Goal: Task Accomplishment & Management: Use online tool/utility

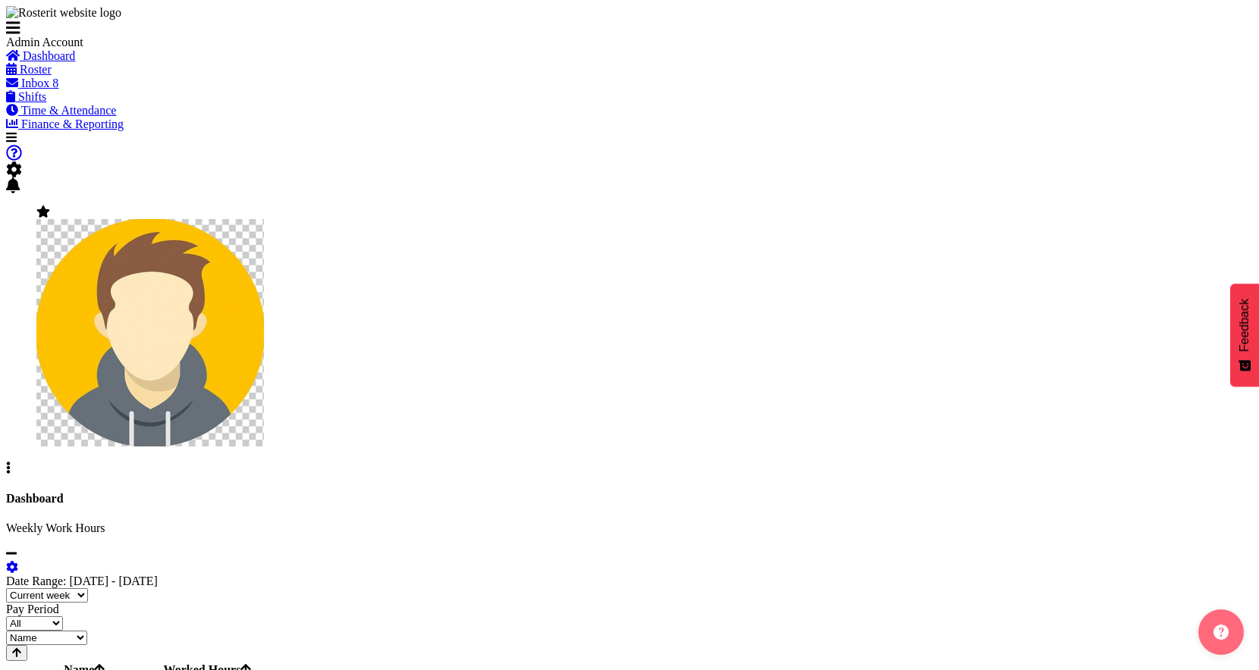
click at [124, 130] on span "Finance & Reporting" at bounding box center [72, 124] width 102 height 13
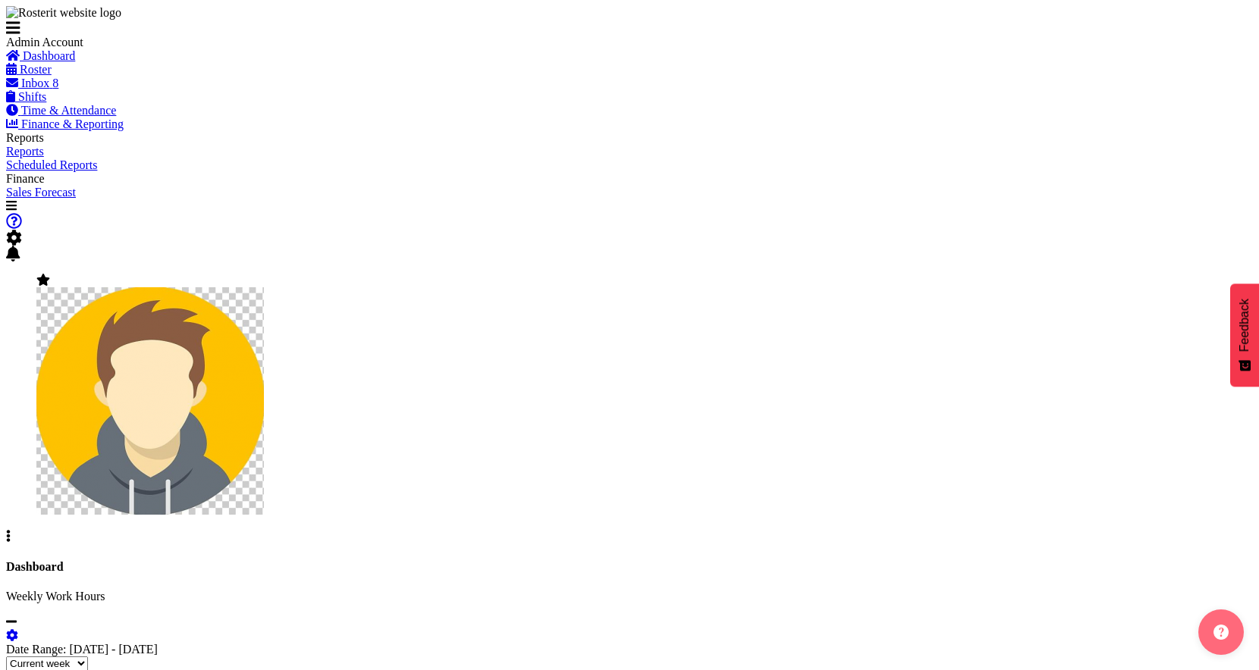
click at [44, 158] on span "Reports" at bounding box center [25, 151] width 38 height 13
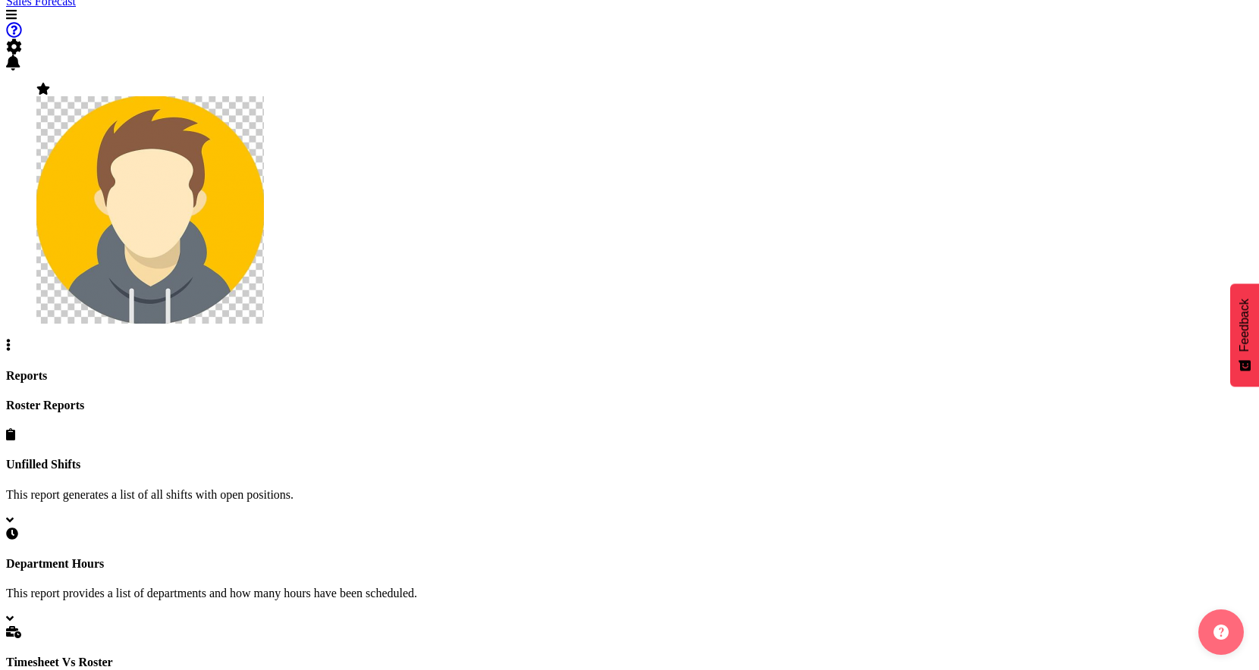
scroll to position [202, 0]
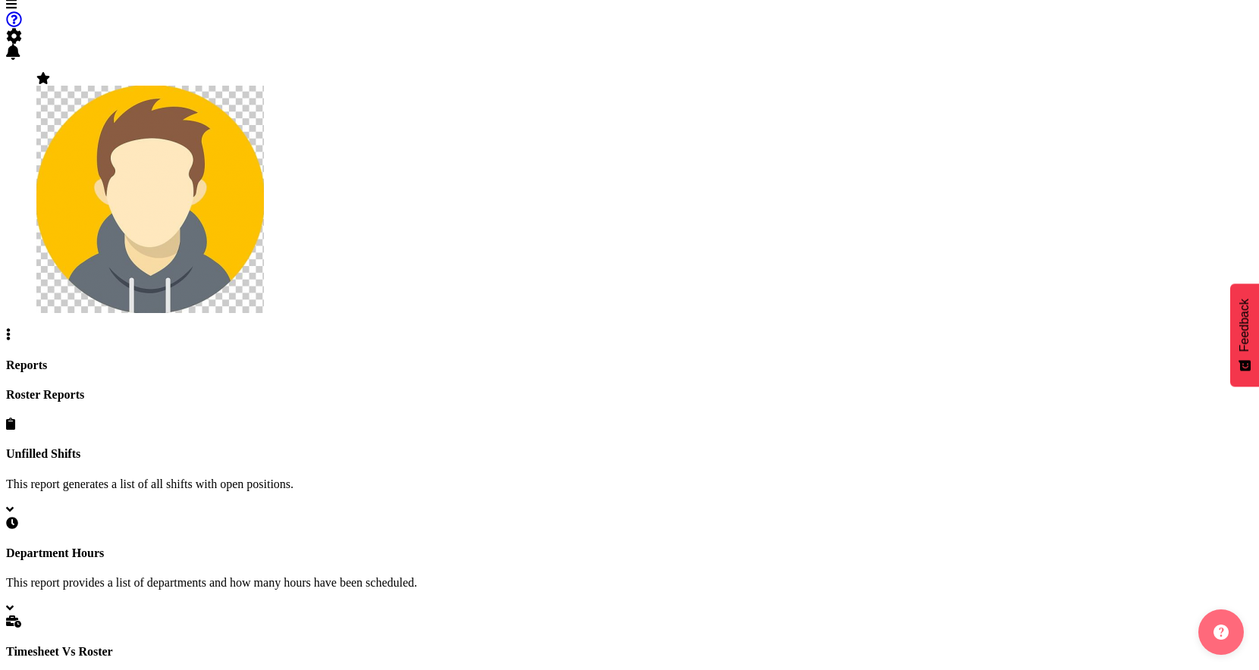
select select "detailed"
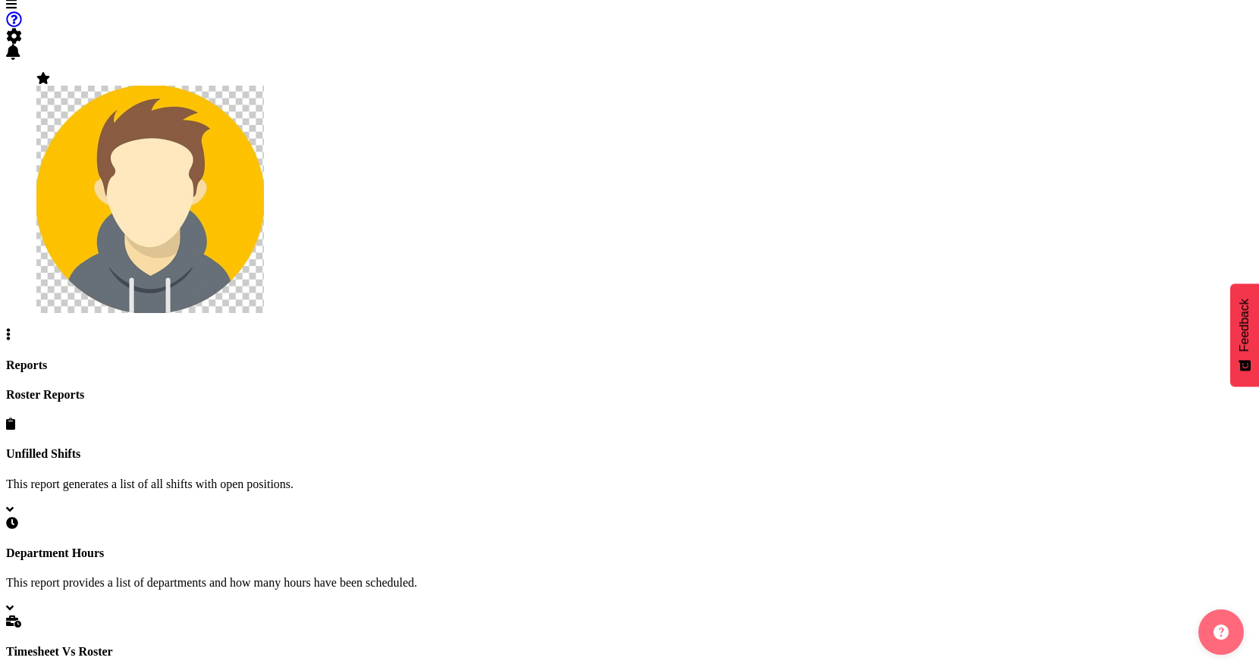
select select "1"
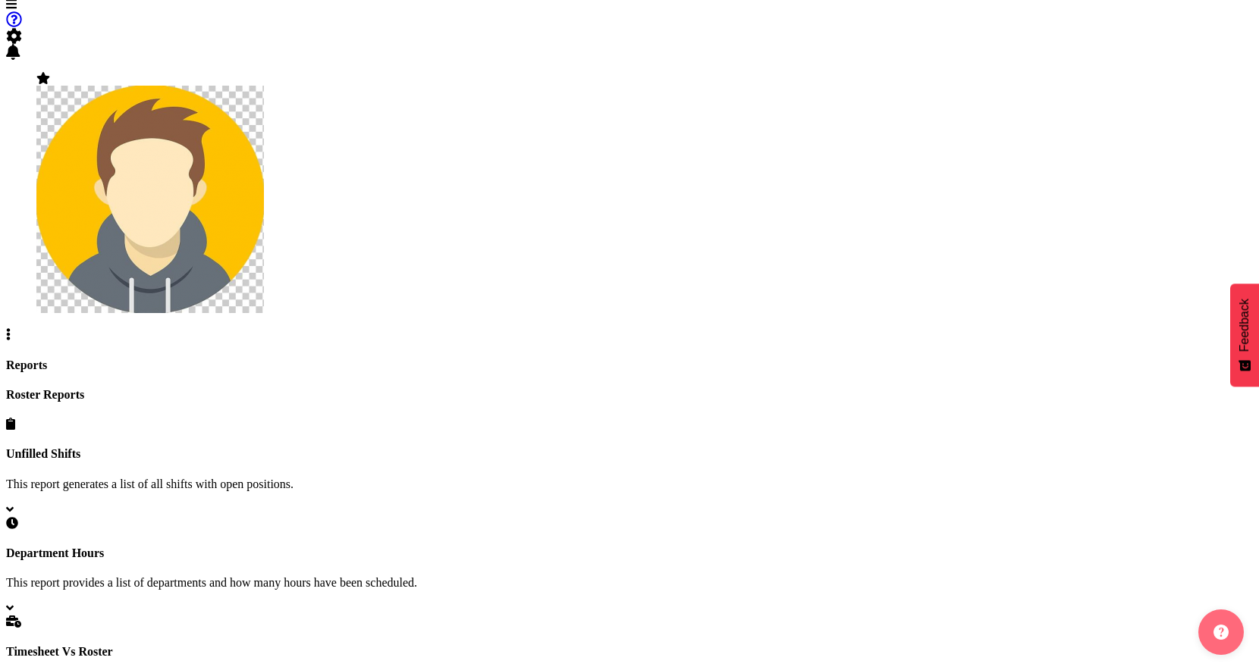
select select "8"
type input "24/09/2025"
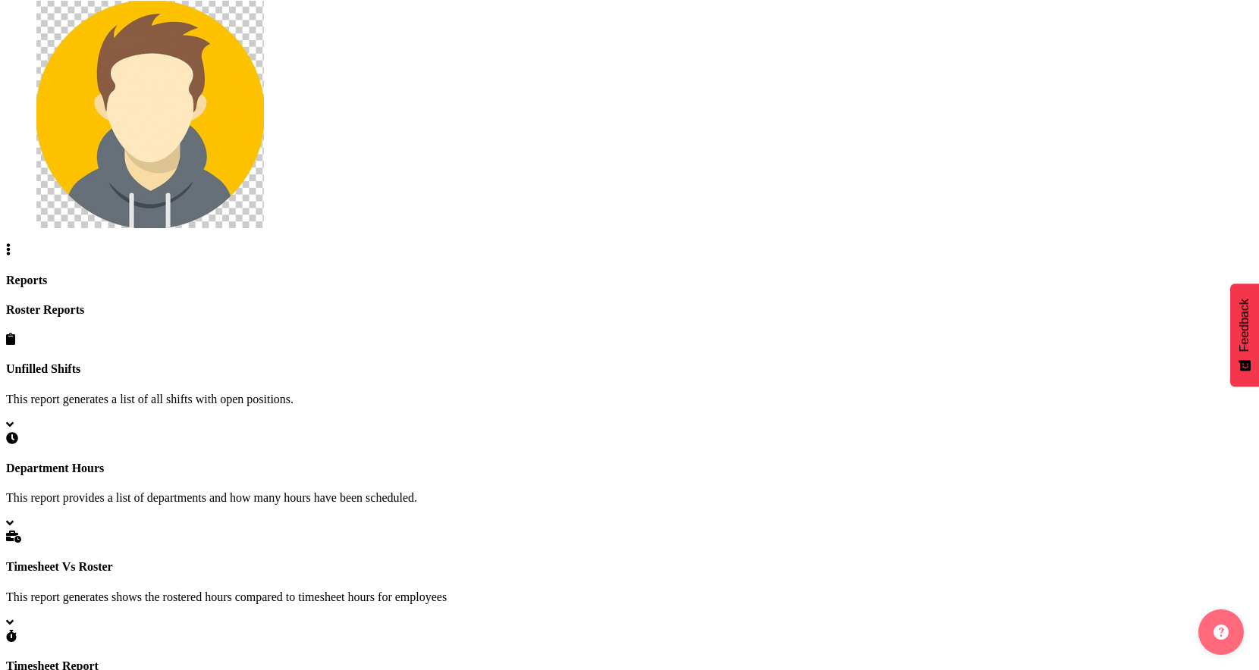
scroll to position [293, 0]
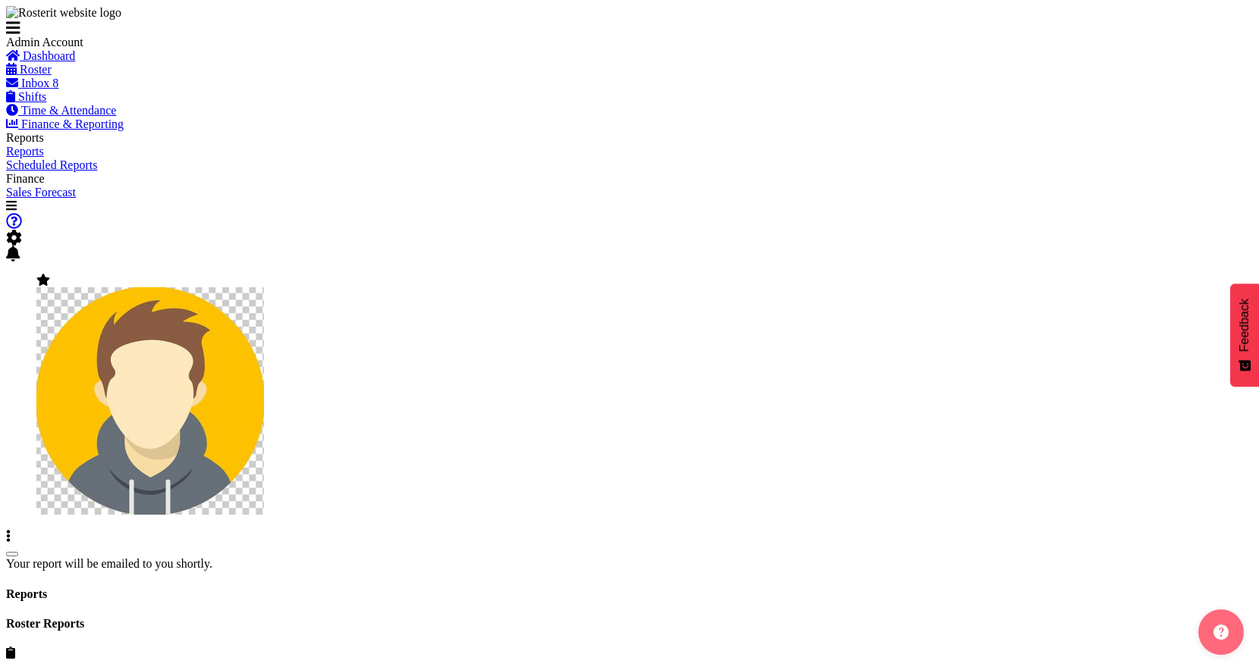
scroll to position [33, 0]
